Goal: Find specific fact: Find specific fact

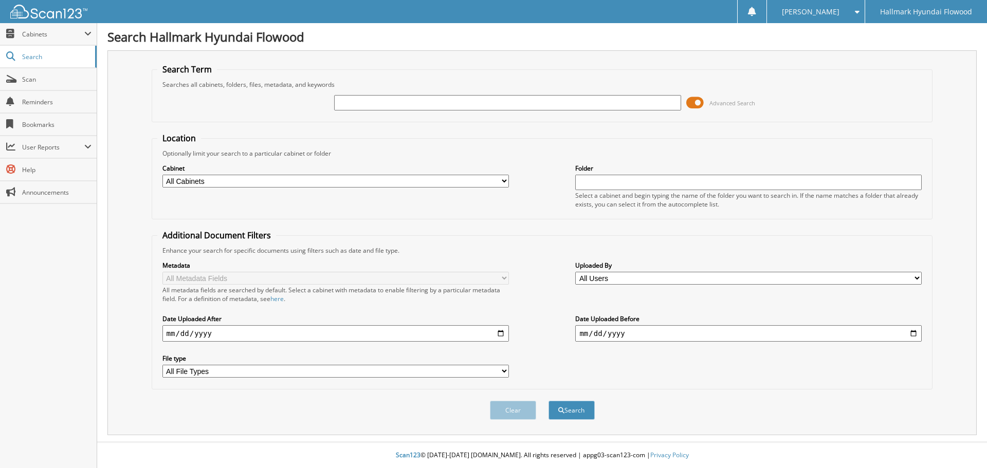
click at [350, 105] on input "text" at bounding box center [507, 102] width 347 height 15
type input "[PERSON_NAME]"
click at [721, 104] on span "Advanced Search" at bounding box center [733, 103] width 46 height 8
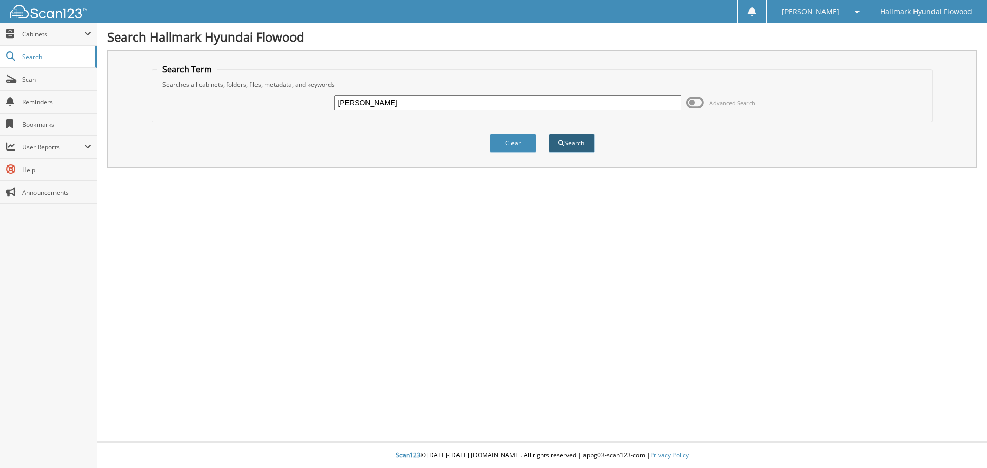
click at [572, 147] on button "Search" at bounding box center [572, 143] width 46 height 19
